Goal: Information Seeking & Learning: Learn about a topic

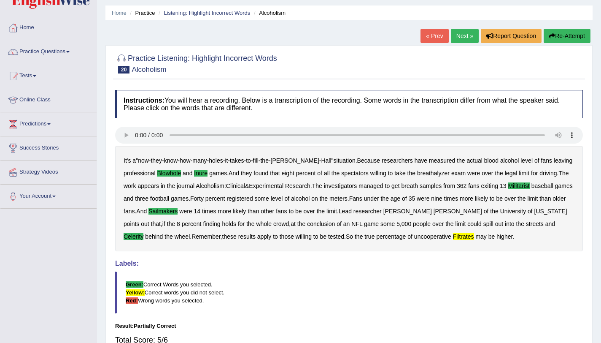
click at [466, 33] on link "Next »" at bounding box center [465, 36] width 28 height 14
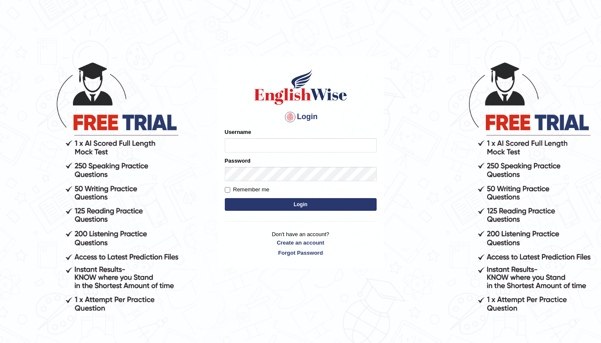
type input "amandeep73"
click at [316, 210] on button "Login" at bounding box center [301, 204] width 152 height 13
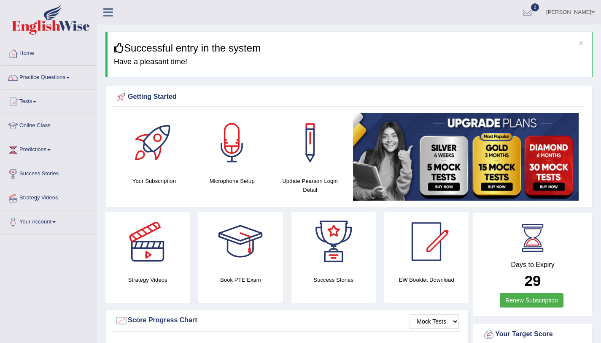
click at [55, 79] on link "Practice Questions" at bounding box center [48, 76] width 96 height 21
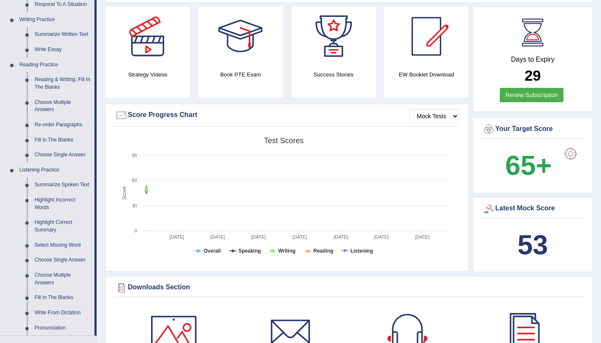
scroll to position [205, 0]
click at [59, 201] on link "Highlight Incorrect Words" at bounding box center [63, 203] width 64 height 22
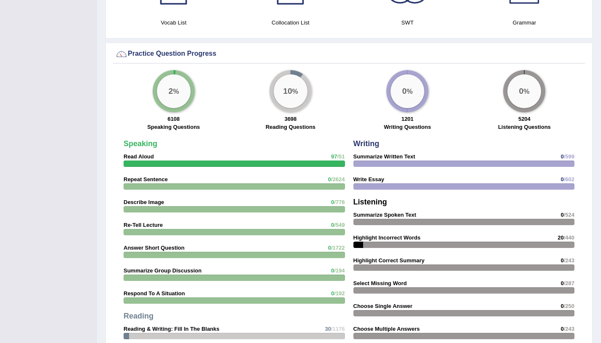
scroll to position [580, 0]
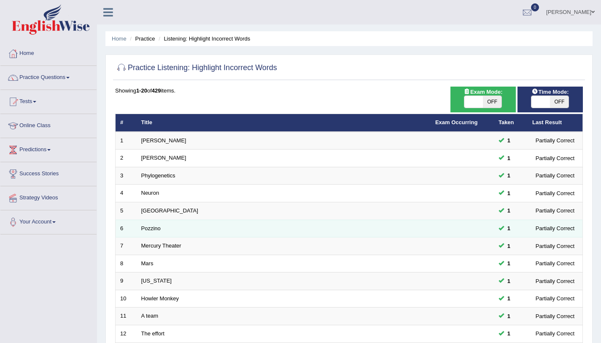
scroll to position [216, 0]
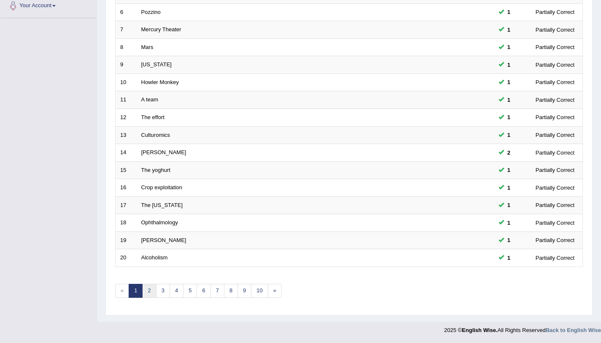
click at [150, 292] on link "2" at bounding box center [149, 291] width 14 height 14
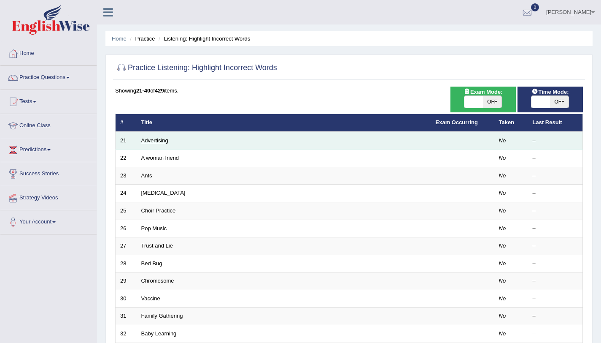
click at [149, 141] on link "Advertising" at bounding box center [154, 140] width 27 height 6
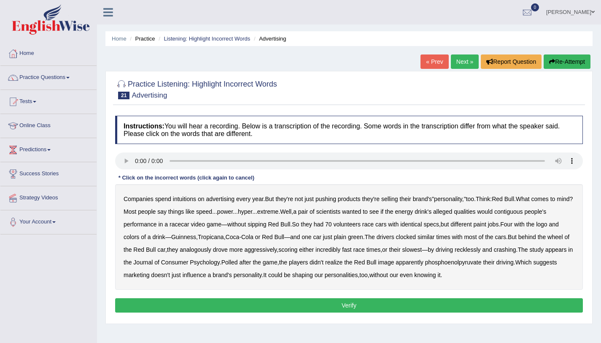
click at [181, 197] on b "intuitions" at bounding box center [184, 198] width 23 height 7
click at [523, 213] on b "contiguous" at bounding box center [508, 211] width 29 height 7
click at [191, 239] on b "Guinness" at bounding box center [183, 236] width 25 height 7
click at [194, 238] on b "Guinness" at bounding box center [183, 236] width 25 height 7
click at [195, 251] on b "analogously" at bounding box center [196, 249] width 32 height 7
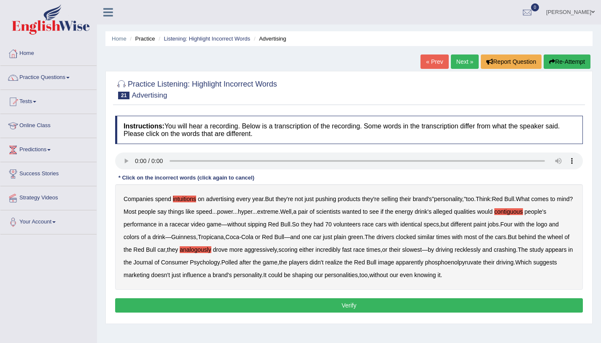
click at [386, 308] on button "Verify" at bounding box center [349, 305] width 468 height 14
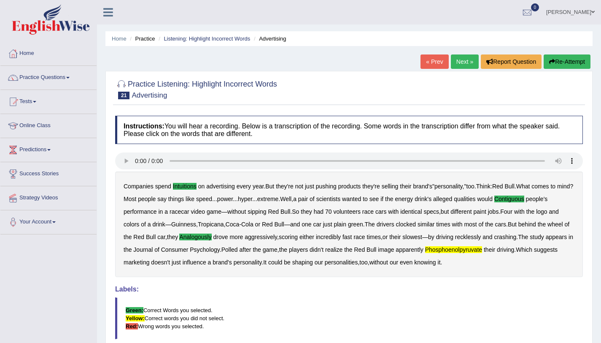
scroll to position [0, 0]
click at [459, 61] on link "Next »" at bounding box center [465, 61] width 28 height 14
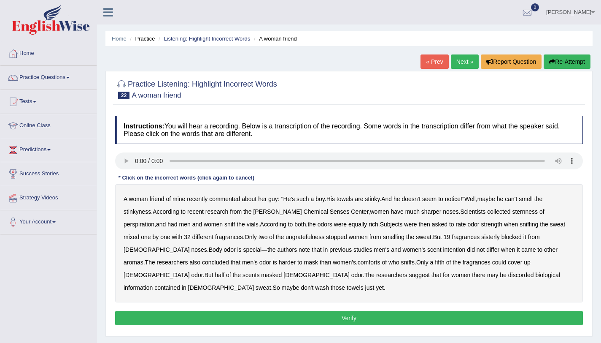
click at [512, 213] on b "sternness" at bounding box center [525, 211] width 26 height 7
click at [286, 239] on b "ungratefulness" at bounding box center [305, 236] width 39 height 7
click at [481, 238] on b "sisterly" at bounding box center [490, 236] width 19 height 7
click at [358, 261] on b "comforts" at bounding box center [369, 262] width 23 height 7
click at [346, 311] on button "Verify" at bounding box center [349, 318] width 468 height 14
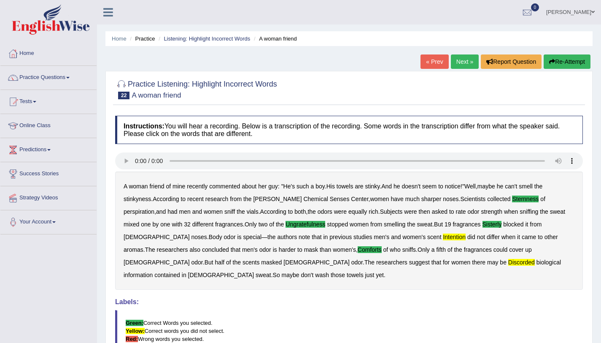
click at [466, 68] on link "Next »" at bounding box center [465, 61] width 28 height 14
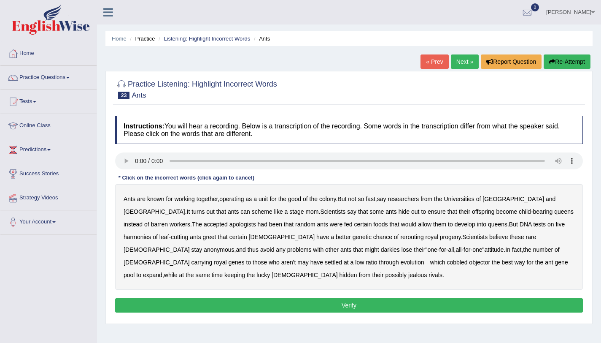
click at [230, 225] on b "apologists" at bounding box center [243, 224] width 27 height 7
click at [151, 233] on b "harmonies" at bounding box center [137, 236] width 27 height 7
click at [381, 251] on b "darkies" at bounding box center [390, 249] width 19 height 7
click at [407, 305] on button "Verify" at bounding box center [349, 305] width 468 height 14
